Goal: Complete application form

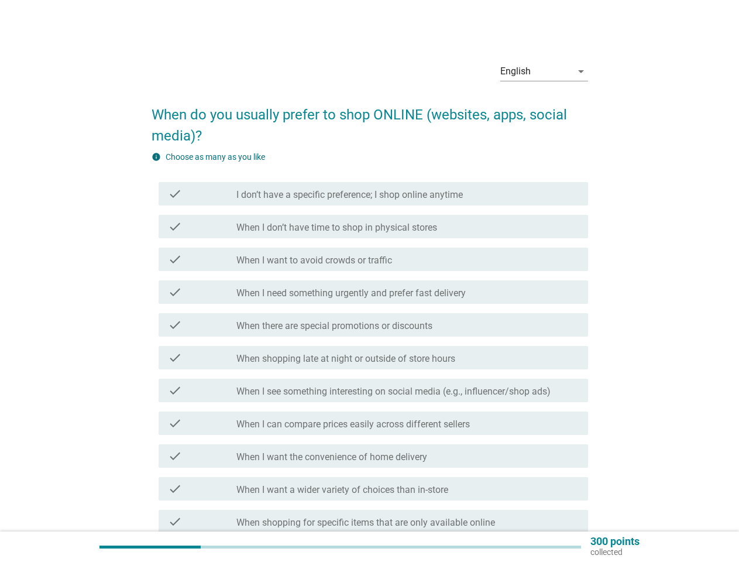
click at [370, 303] on div "check check_box_outline_blank When I need something urgently and prefer fast de…" at bounding box center [374, 291] width 430 height 23
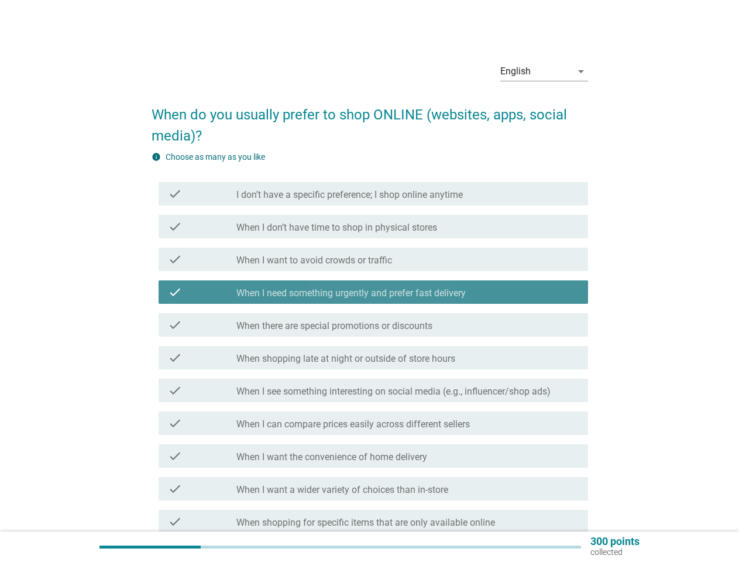
click at [544, 71] on div "English" at bounding box center [536, 71] width 71 height 19
click at [370, 357] on label "When shopping late at night or outside of store hours" at bounding box center [346, 359] width 219 height 12
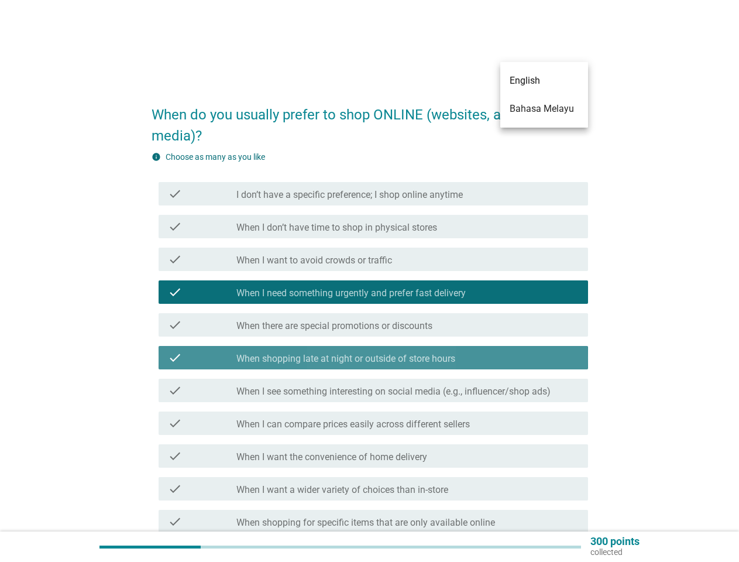
click at [374, 194] on label "I don’t have a specific preference; I shop online anytime" at bounding box center [350, 195] width 227 height 12
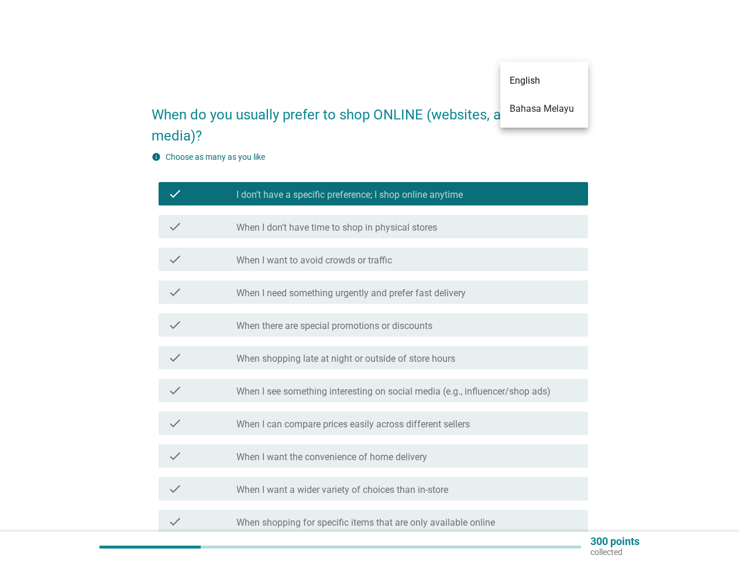
click at [374, 194] on label "I don’t have a specific preference; I shop online anytime" at bounding box center [350, 195] width 227 height 12
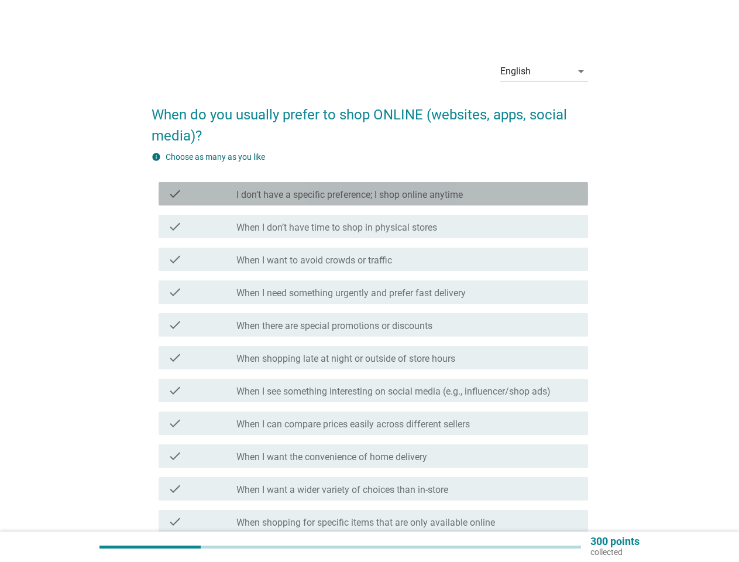
click at [350, 195] on label "I don’t have a specific preference; I shop online anytime" at bounding box center [350, 195] width 227 height 12
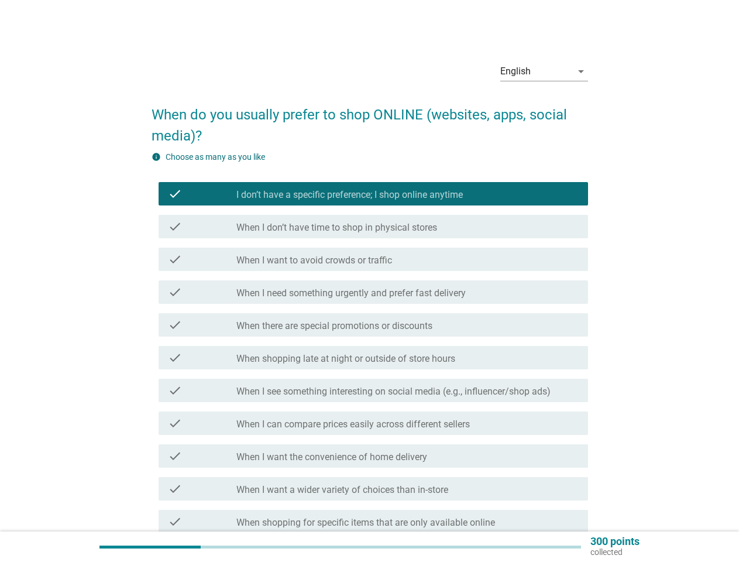
click at [350, 195] on label "I don’t have a specific preference; I shop online anytime" at bounding box center [350, 195] width 227 height 12
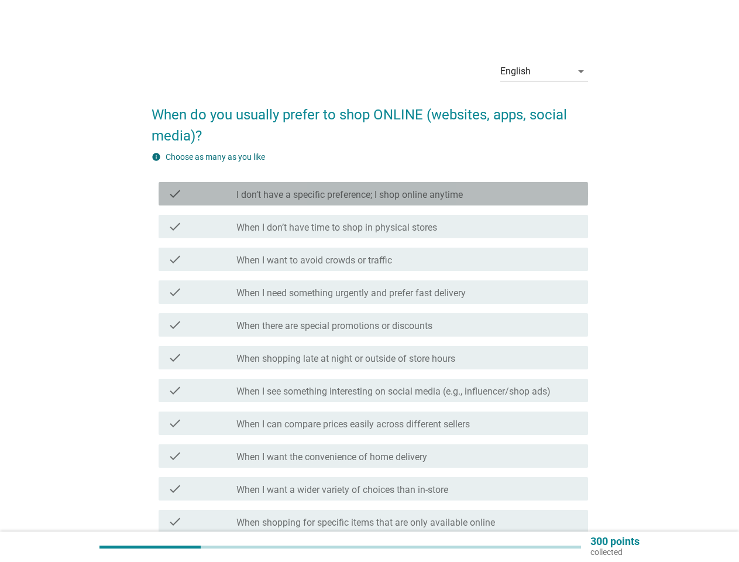
click at [374, 227] on label "When I don’t have time to shop in physical stores" at bounding box center [337, 228] width 201 height 12
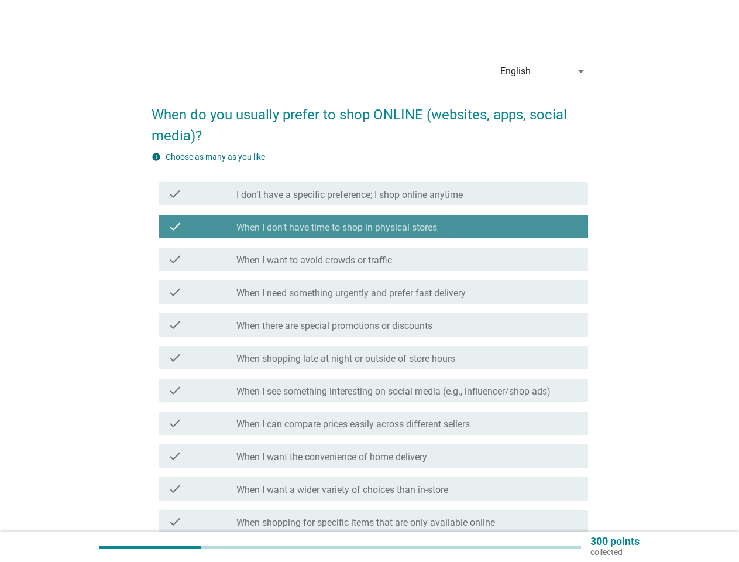
click at [374, 227] on label "When I don’t have time to shop in physical stores" at bounding box center [337, 228] width 201 height 12
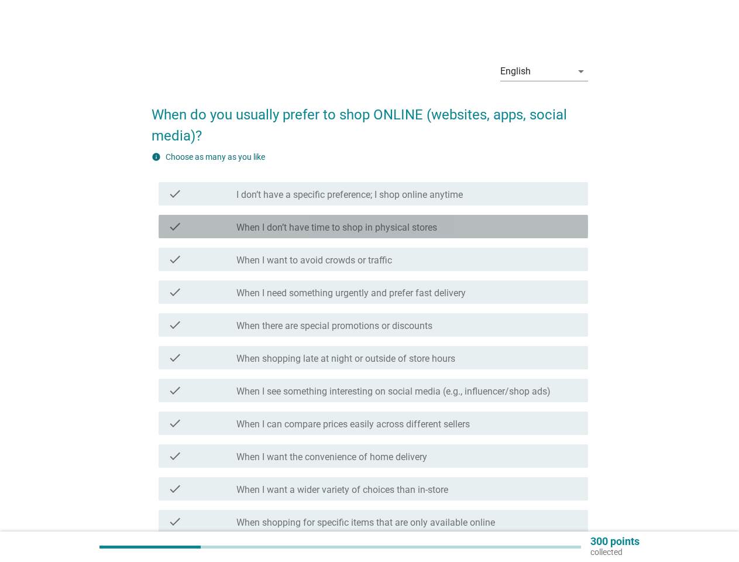
click at [337, 228] on label "When I don’t have time to shop in physical stores" at bounding box center [337, 228] width 201 height 12
